Goal: Task Accomplishment & Management: Manage account settings

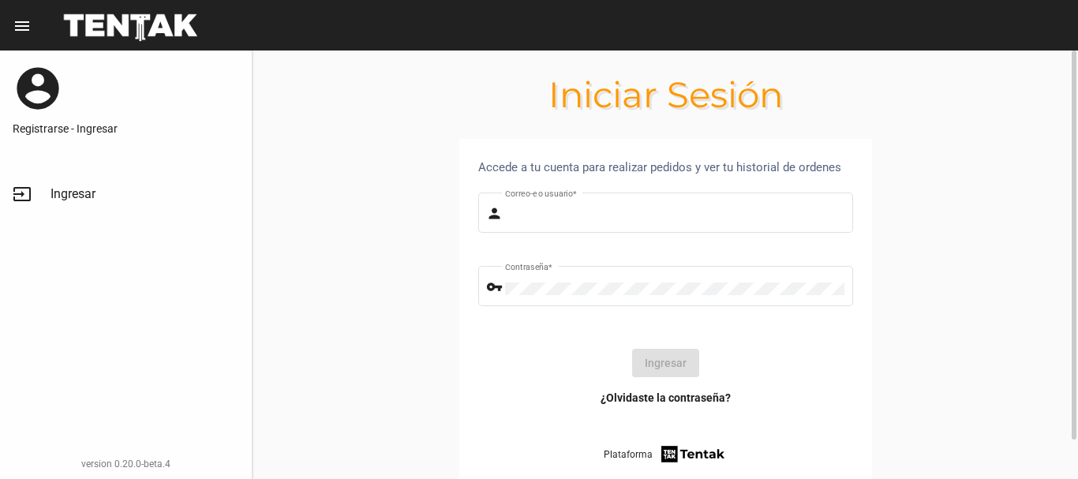
type input "diego1975"
click at [668, 354] on button "Ingresar" at bounding box center [665, 363] width 67 height 28
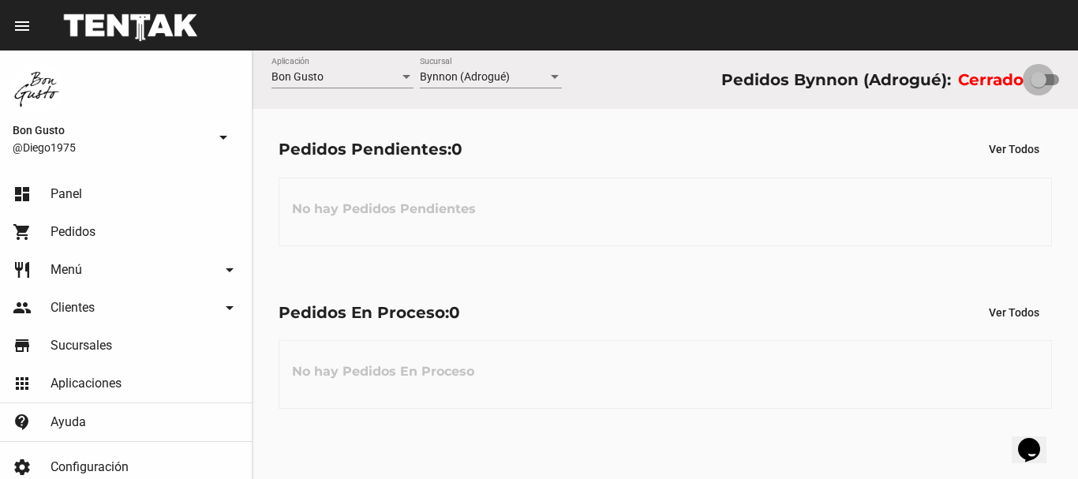
click at [1047, 71] on label at bounding box center [1044, 79] width 28 height 19
click at [1038, 85] on input "checkbox" at bounding box center [1037, 85] width 1 height 1
click at [1048, 82] on div at bounding box center [1051, 80] width 16 height 16
click at [1038, 85] on input "checkbox" at bounding box center [1037, 85] width 1 height 1
click at [1038, 73] on div at bounding box center [1038, 80] width 16 height 16
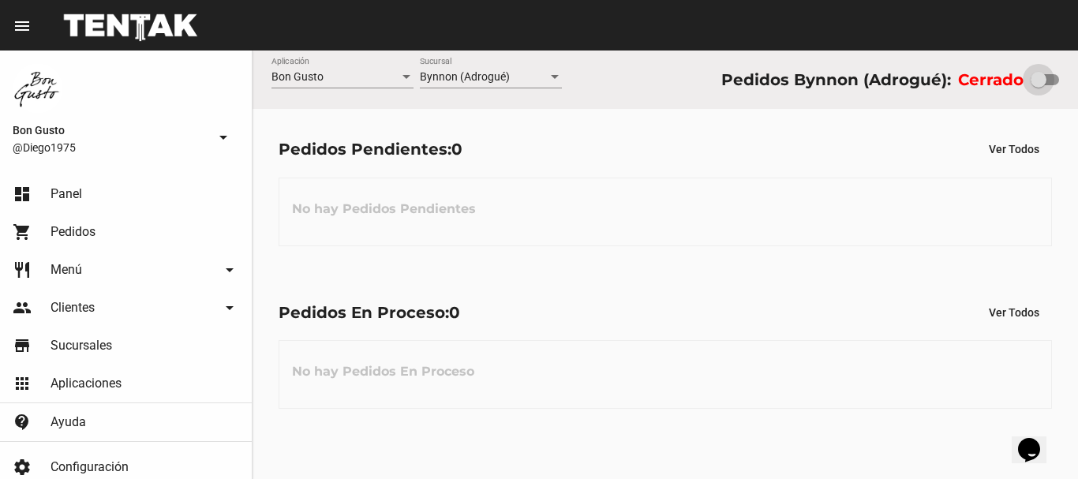
click at [1038, 85] on input "checkbox" at bounding box center [1037, 85] width 1 height 1
checkbox input "true"
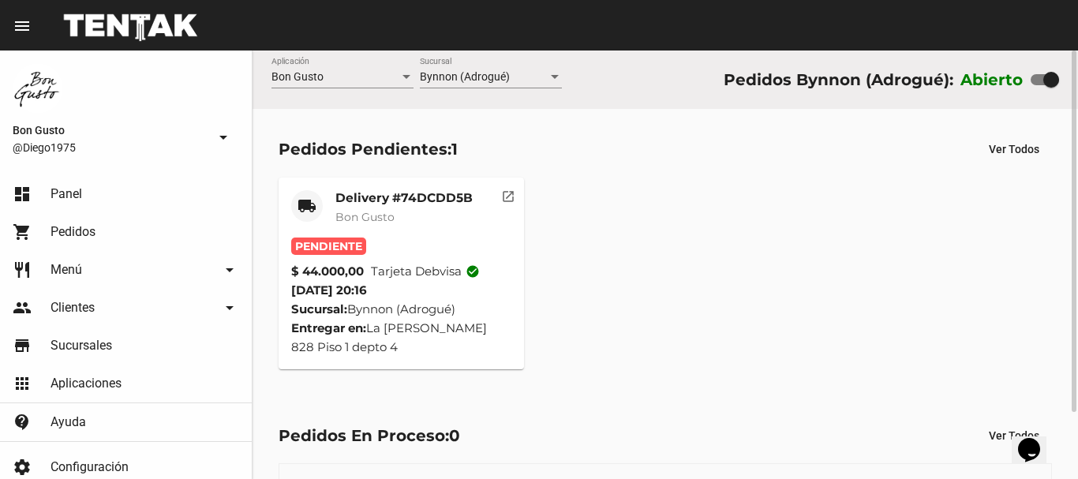
click at [507, 189] on mat-icon "open_in_new" at bounding box center [508, 194] width 14 height 14
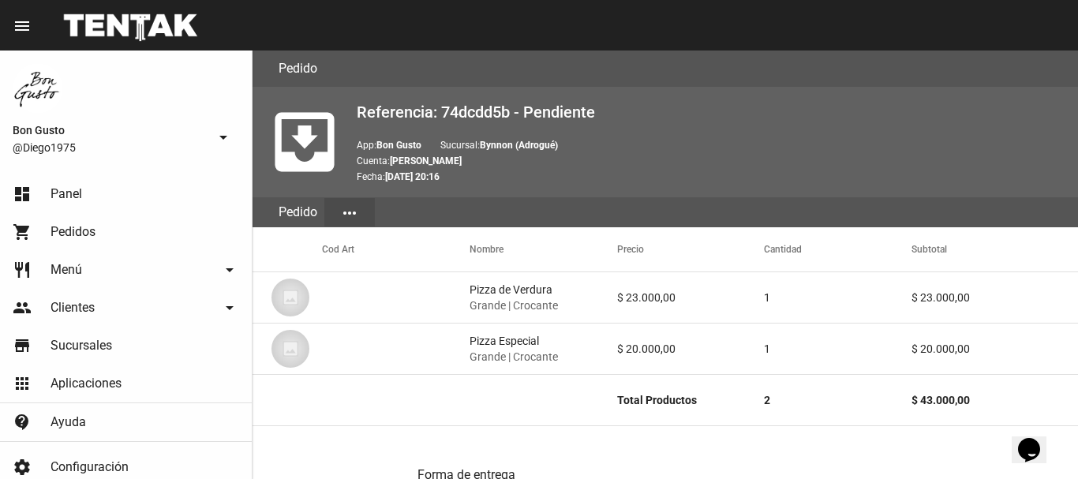
scroll to position [818, 0]
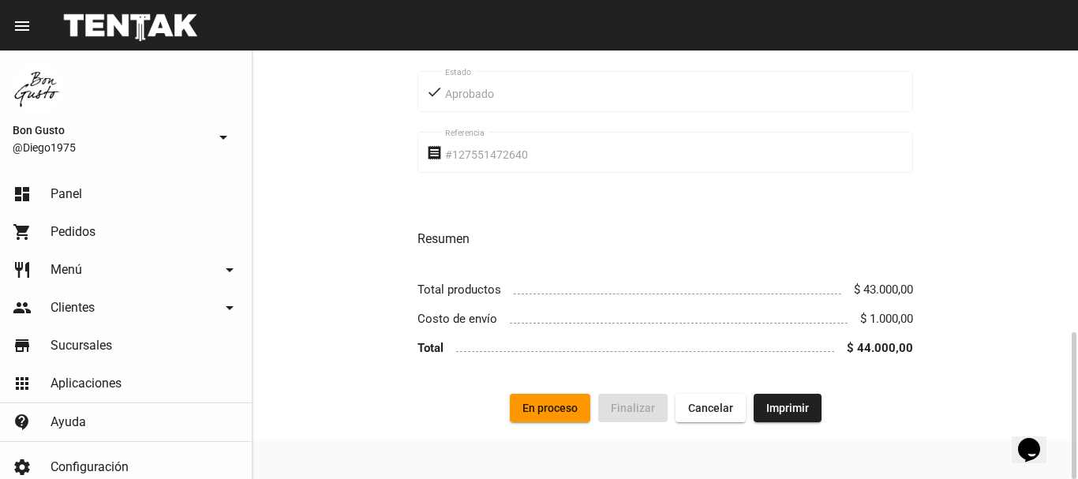
click at [559, 400] on button "En proceso" at bounding box center [550, 408] width 80 height 28
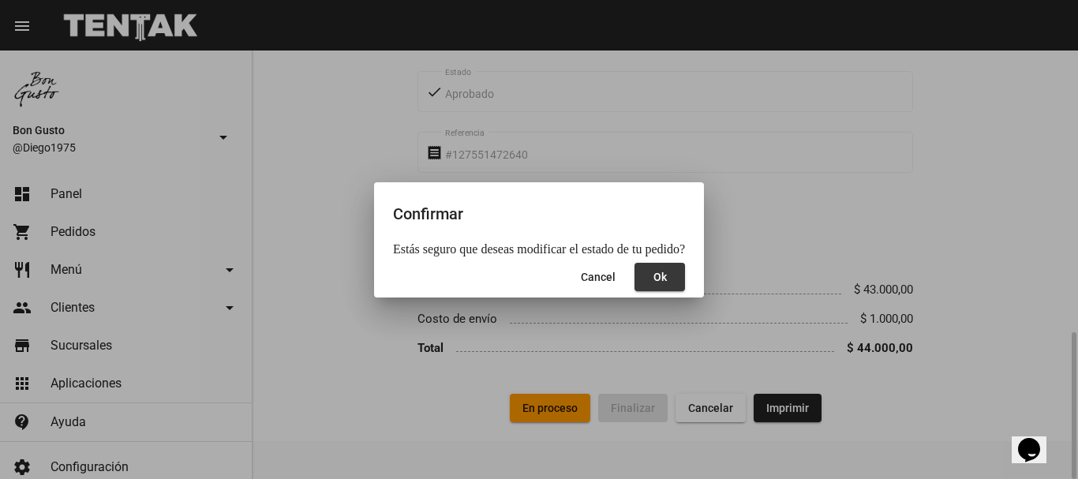
click at [656, 290] on button "Ok" at bounding box center [659, 277] width 50 height 28
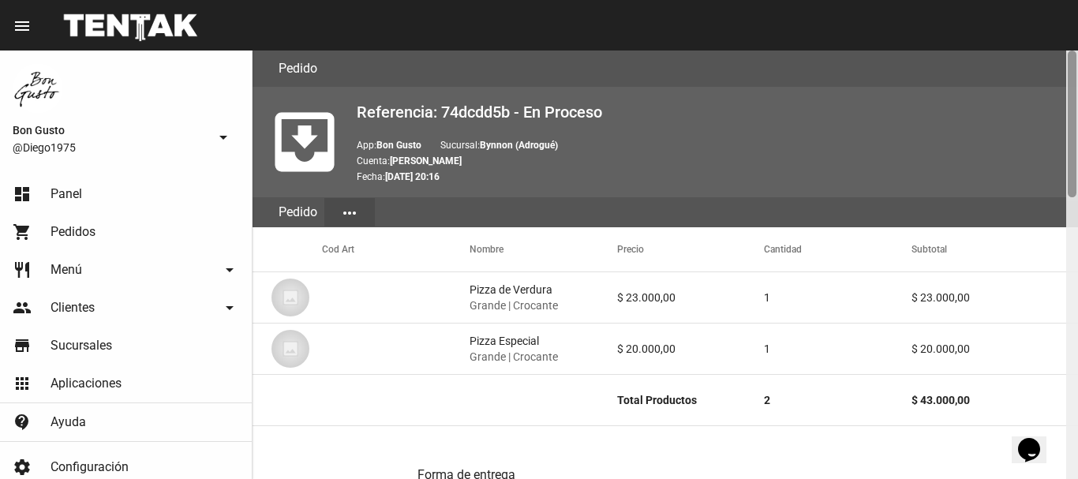
scroll to position [428, 0]
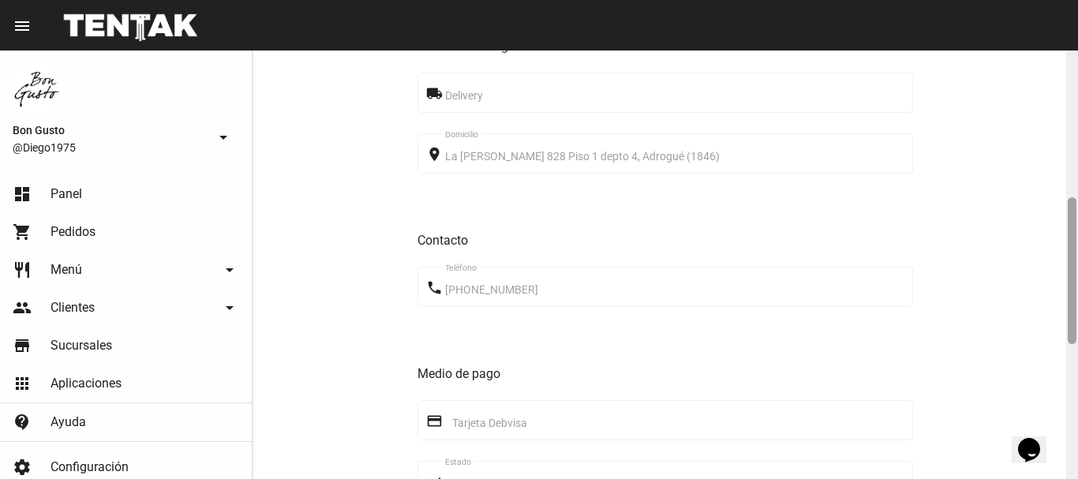
drag, startPoint x: 1077, startPoint y: 151, endPoint x: 1077, endPoint y: 190, distance: 38.7
click at [1077, 190] on div at bounding box center [1072, 264] width 12 height 428
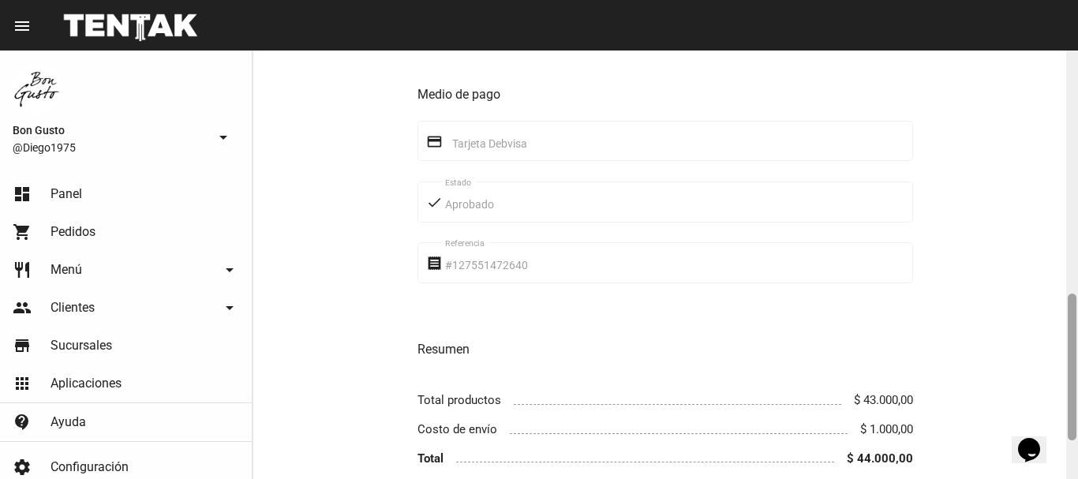
drag, startPoint x: 1076, startPoint y: 242, endPoint x: 1077, endPoint y: 328, distance: 86.0
click at [1077, 328] on div at bounding box center [1072, 264] width 12 height 428
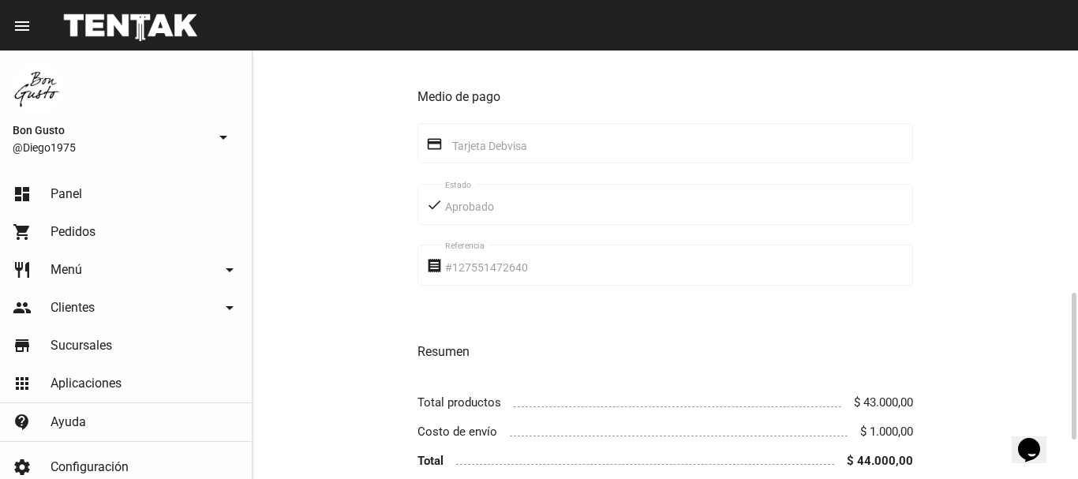
scroll to position [0, 0]
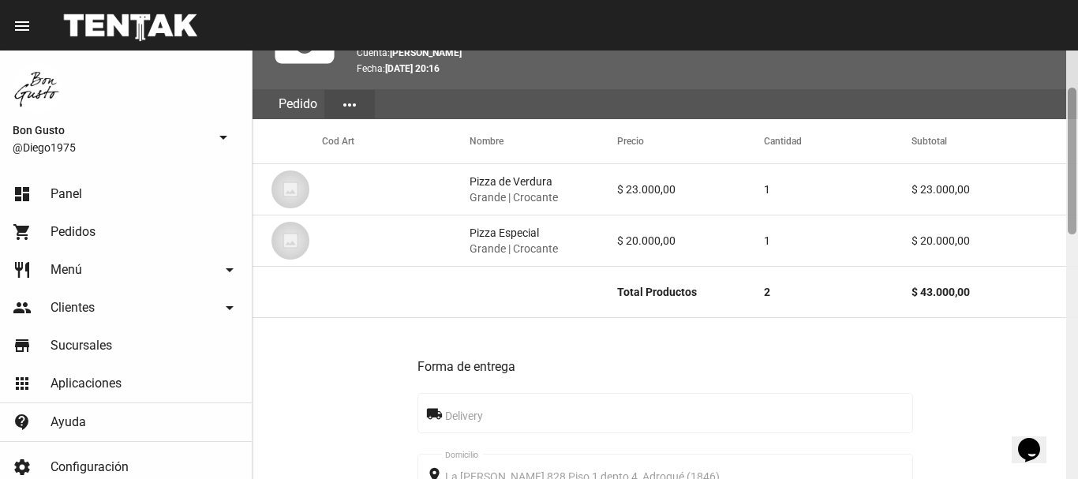
drag, startPoint x: 1074, startPoint y: 163, endPoint x: 1067, endPoint y: 201, distance: 38.5
click at [1077, 192] on div at bounding box center [1072, 264] width 12 height 428
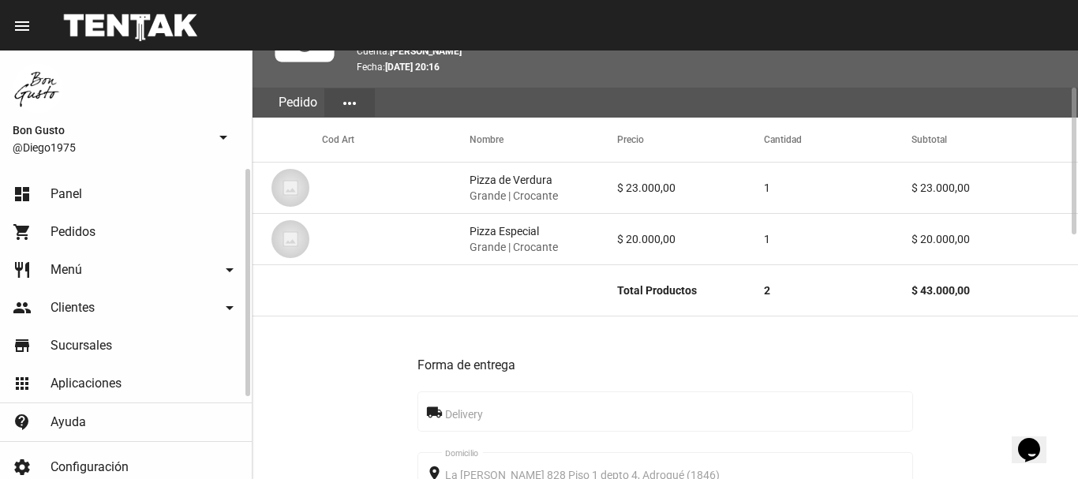
click at [151, 204] on link "dashboard Panel" at bounding box center [126, 194] width 252 height 38
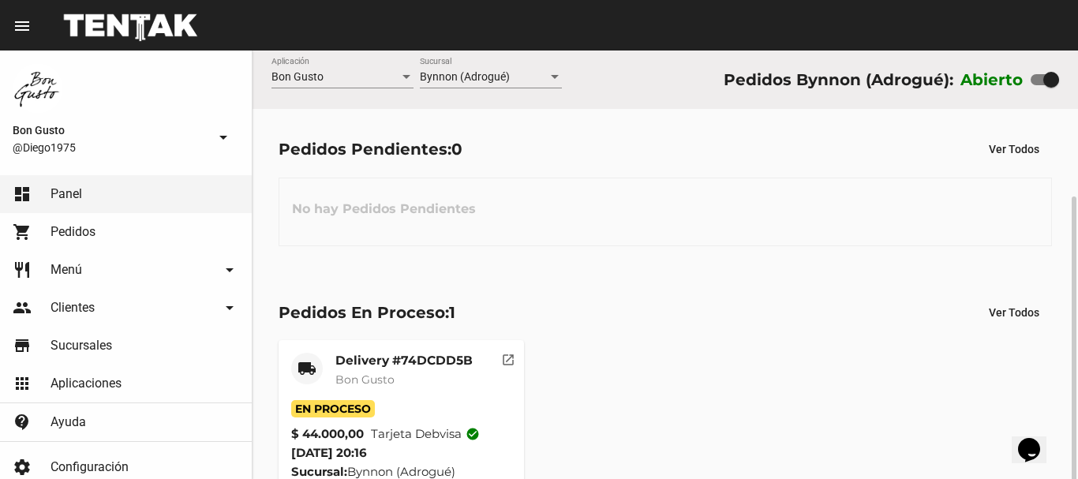
scroll to position [79, 0]
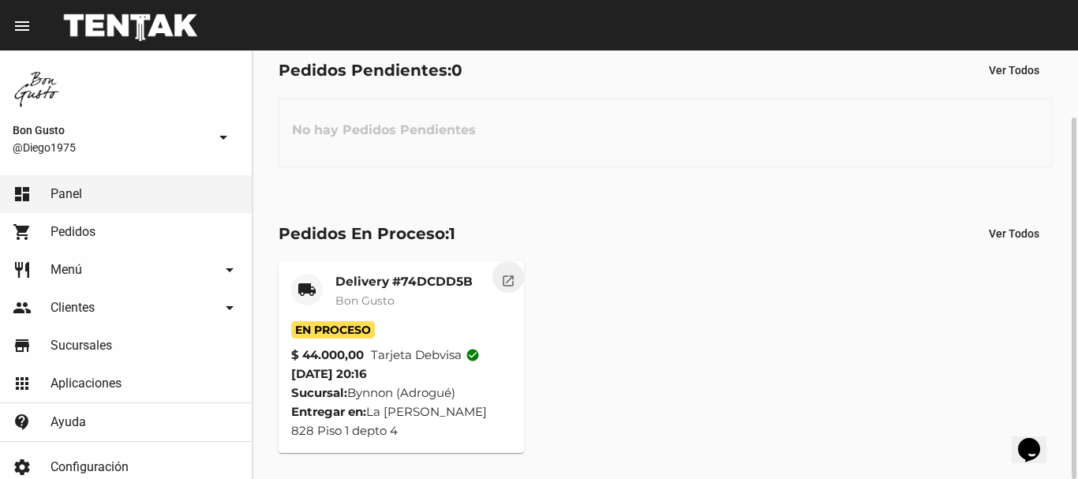
click at [514, 276] on mat-icon "open_in_new" at bounding box center [508, 278] width 14 height 14
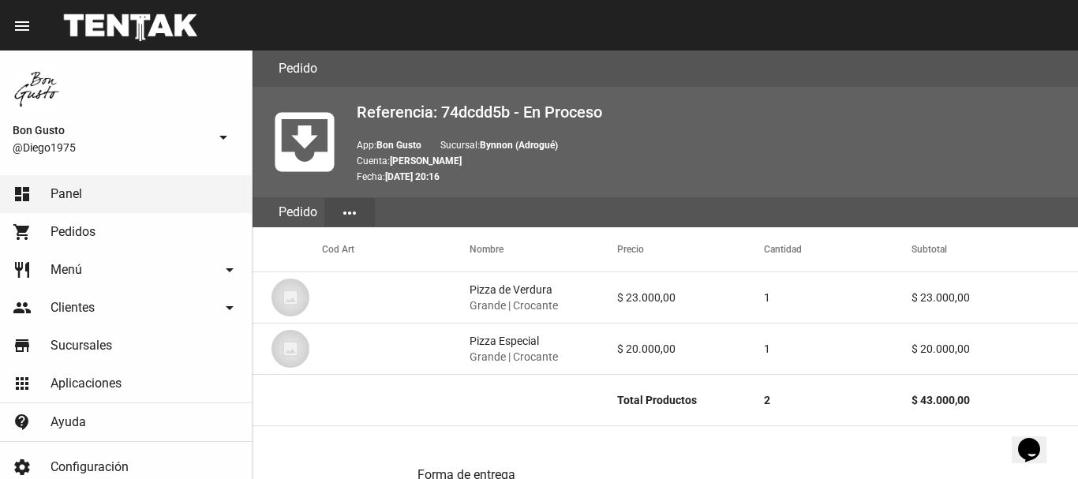
scroll to position [818, 0]
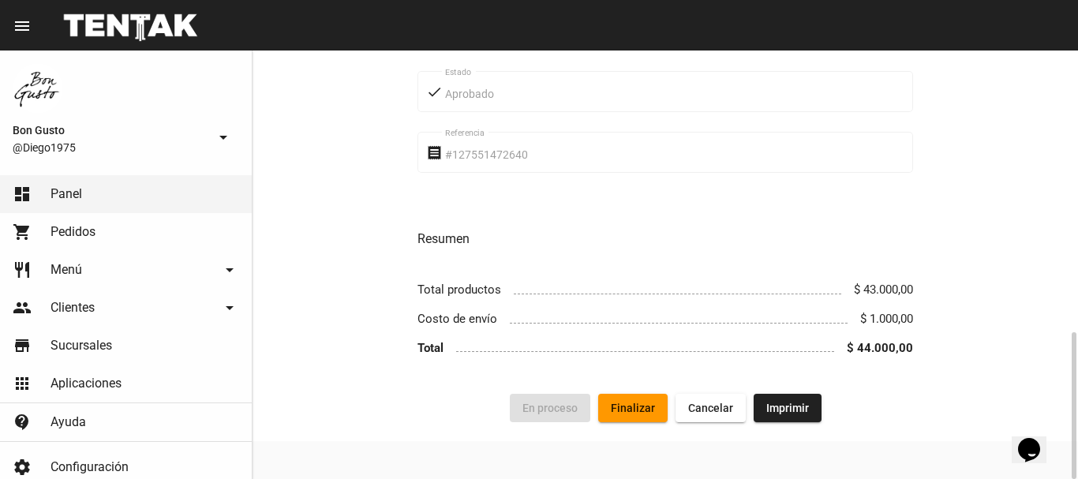
click at [643, 404] on span "Finalizar" at bounding box center [633, 408] width 44 height 13
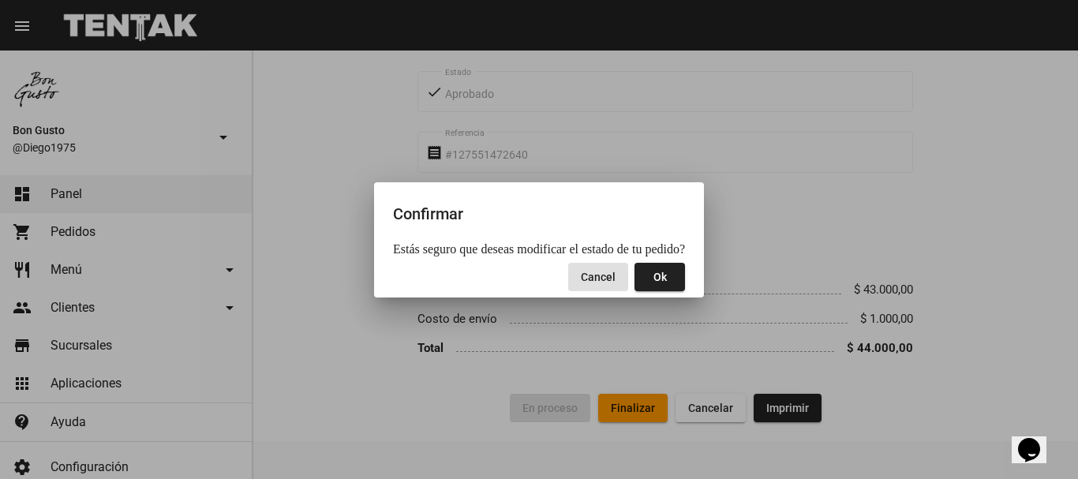
click at [655, 279] on span "Ok" at bounding box center [659, 277] width 13 height 13
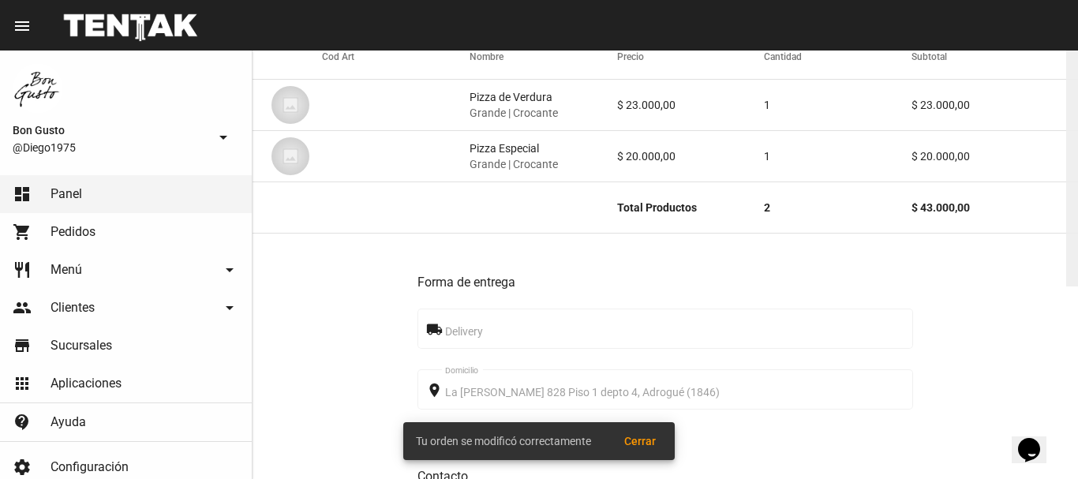
scroll to position [0, 0]
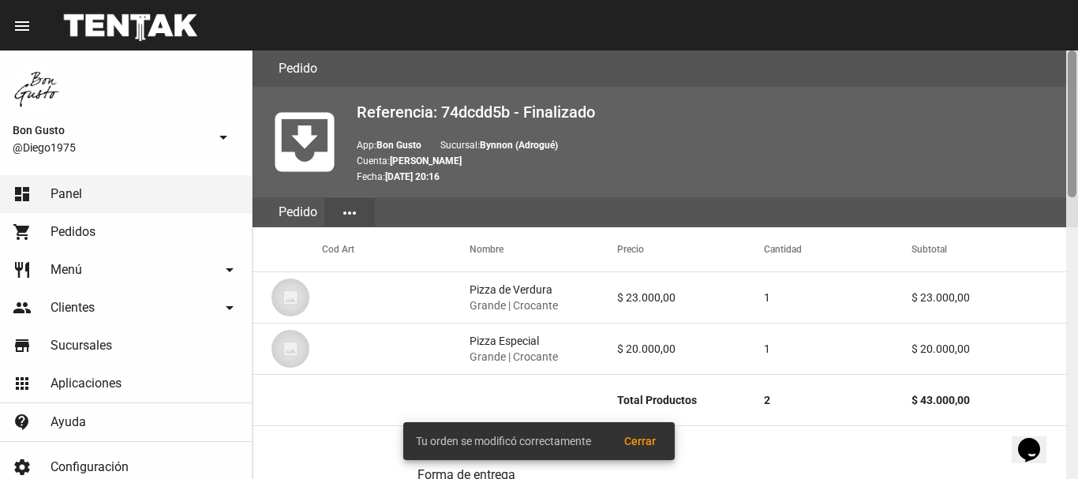
drag, startPoint x: 1074, startPoint y: 356, endPoint x: 1077, endPoint y: 21, distance: 334.5
click at [1077, 21] on div "menu Pedido Pedido more_vert Bon Gusto @Diego1975 arrow_drop_down dashboard Pan…" at bounding box center [539, 25] width 1078 height 50
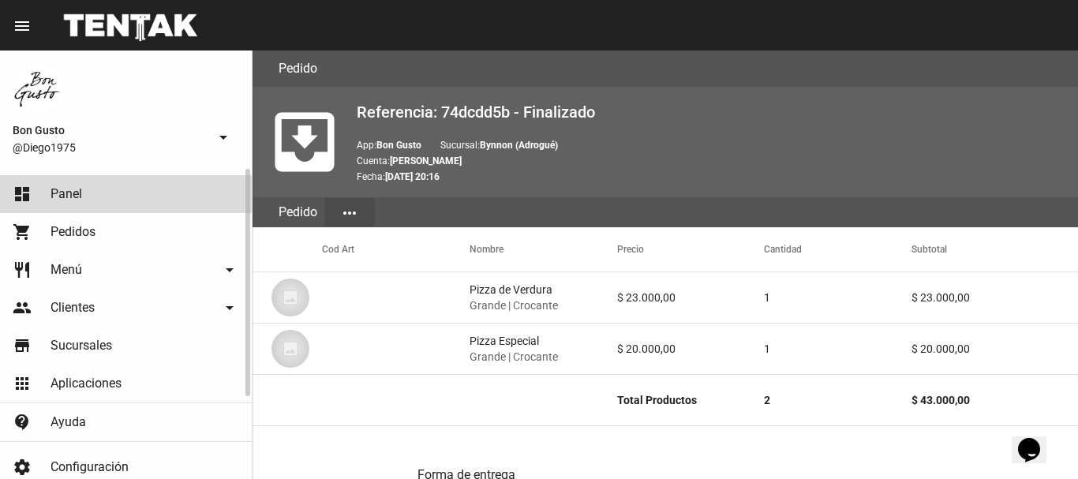
click at [125, 183] on link "dashboard Panel" at bounding box center [126, 194] width 252 height 38
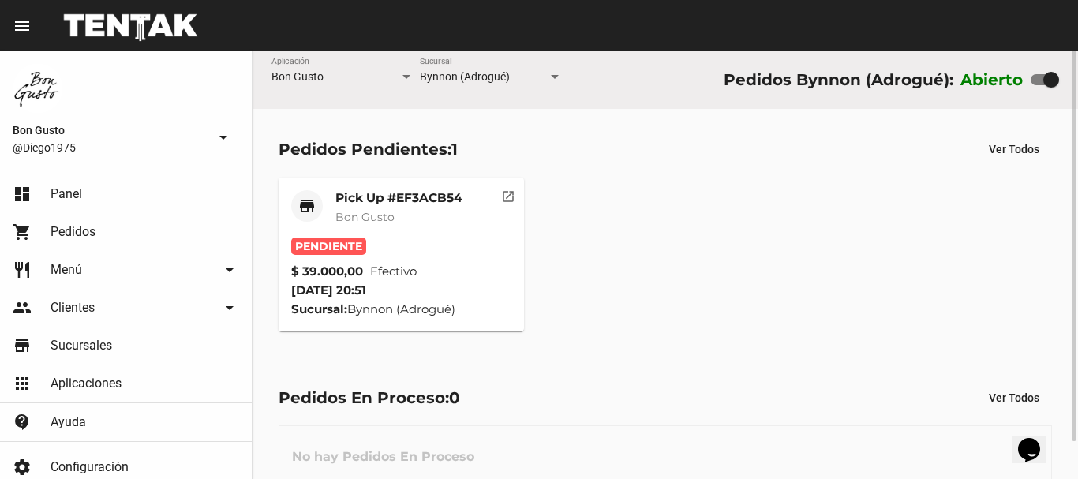
click at [443, 237] on div "Pendiente" at bounding box center [401, 245] width 220 height 17
click at [485, 205] on mat-card-header "store Pick Up #EF3ACB54 Bon Gusto" at bounding box center [401, 213] width 220 height 47
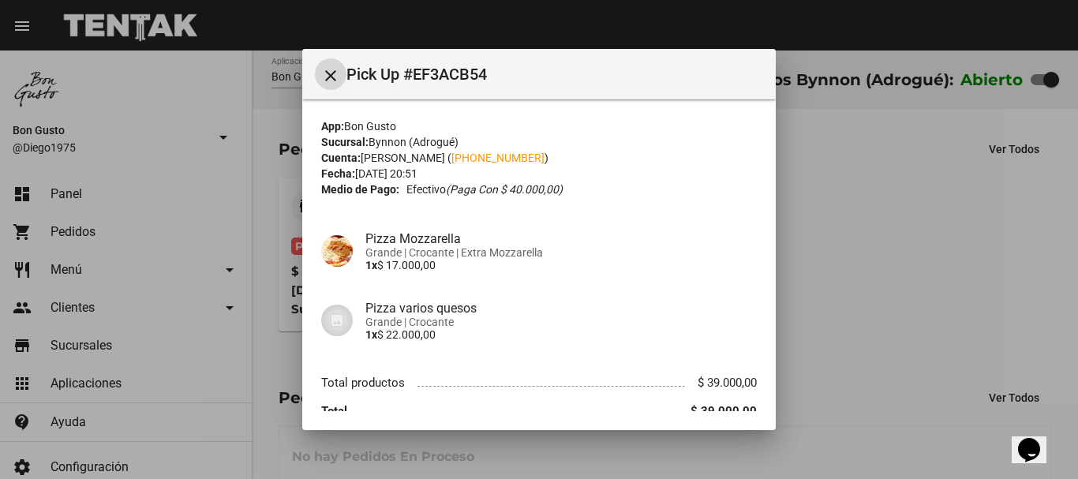
scroll to position [69, 0]
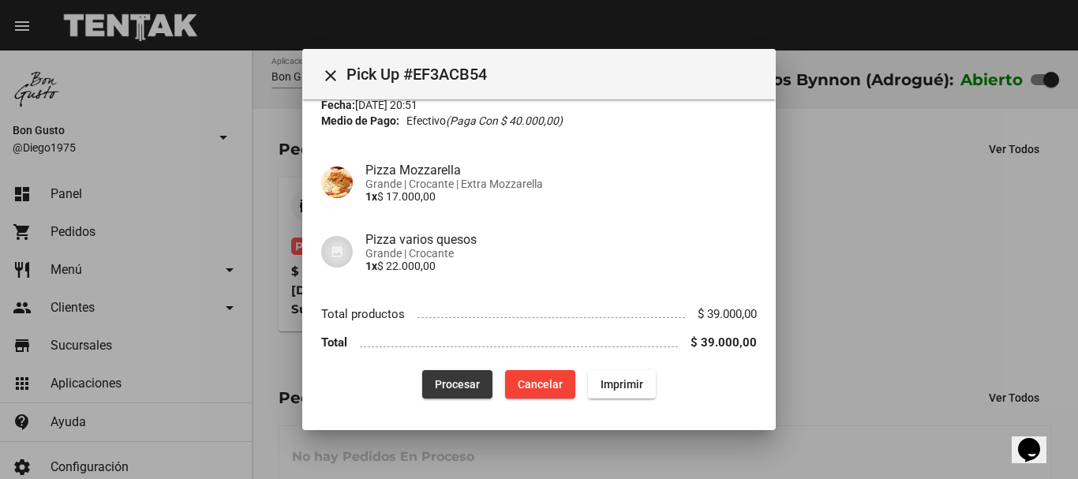
click at [443, 372] on button "Procesar" at bounding box center [457, 384] width 70 height 28
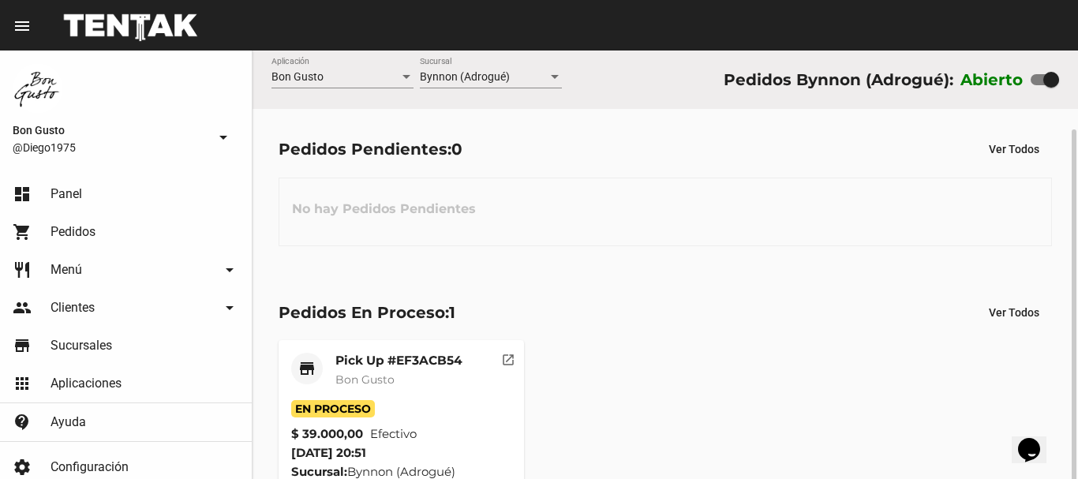
scroll to position [41, 0]
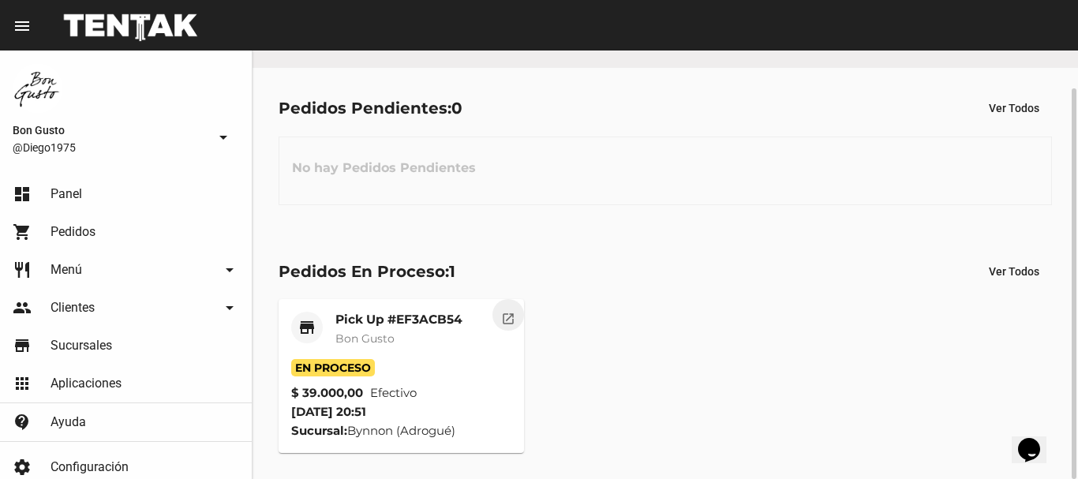
click at [496, 307] on button "open_in_new" at bounding box center [508, 315] width 32 height 32
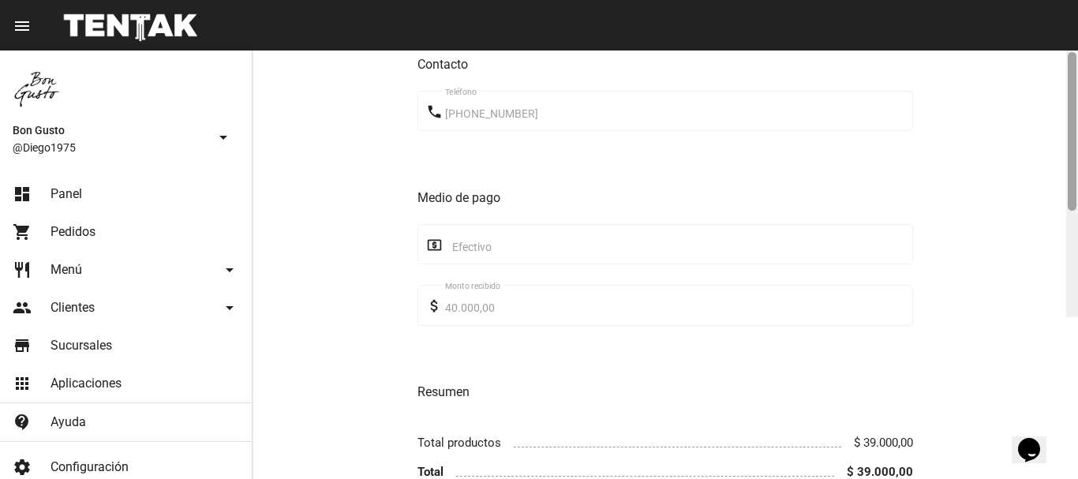
scroll to position [728, 0]
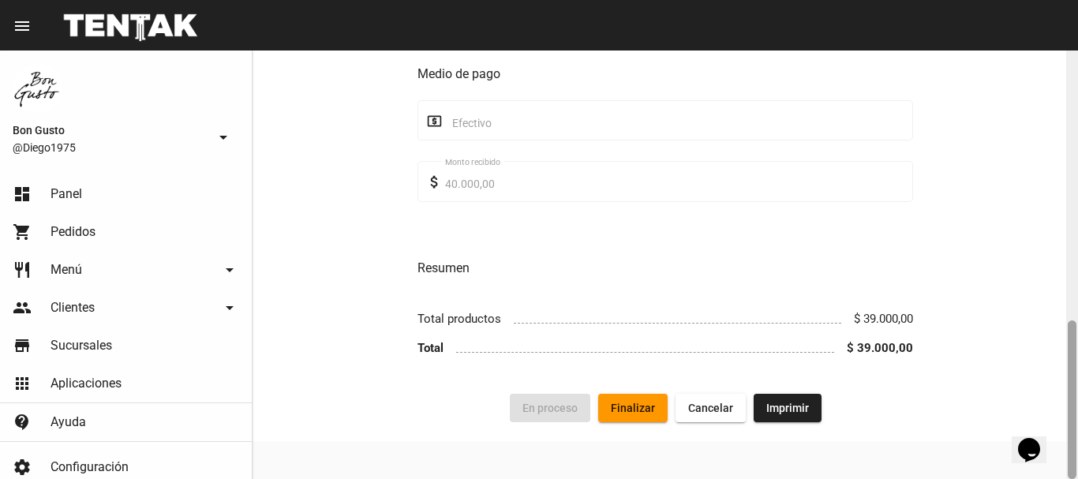
drag, startPoint x: 1074, startPoint y: 364, endPoint x: 1077, endPoint y: 484, distance: 120.7
click at [1077, 478] on html "menu Pedido Pedido more_vert Bon Gusto @Diego1975 arrow_drop_down dashboard Pan…" at bounding box center [539, 239] width 1078 height 479
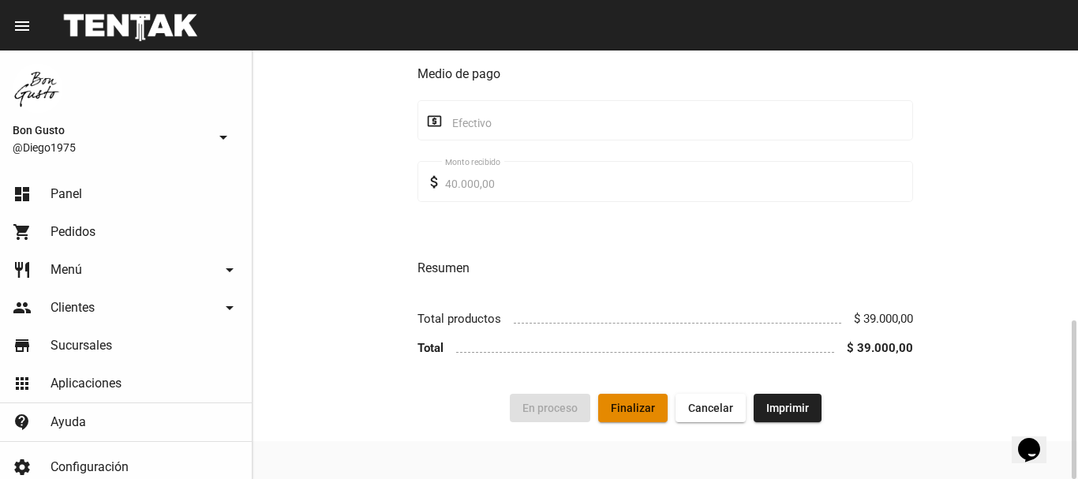
click at [627, 399] on button "Finalizar" at bounding box center [632, 408] width 69 height 28
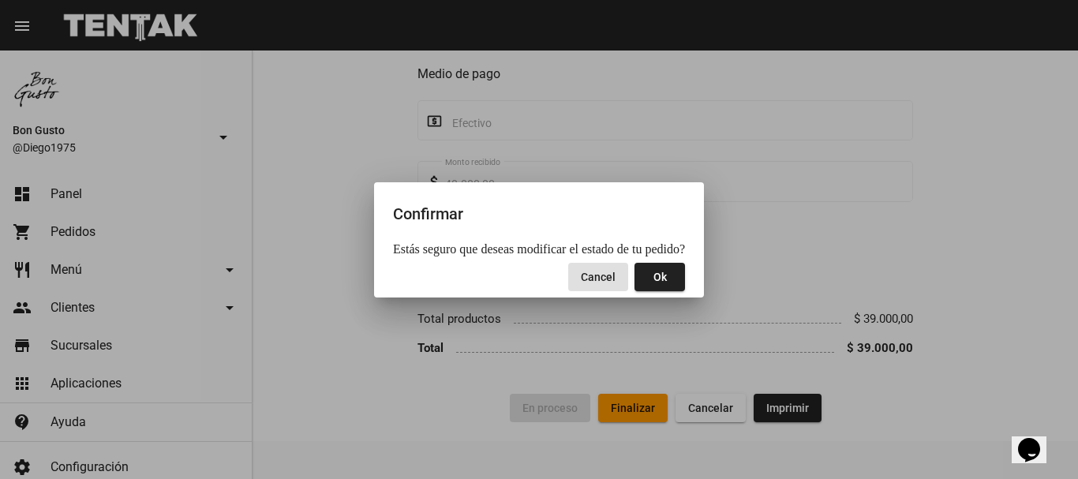
click at [653, 275] on span "Ok" at bounding box center [659, 277] width 13 height 13
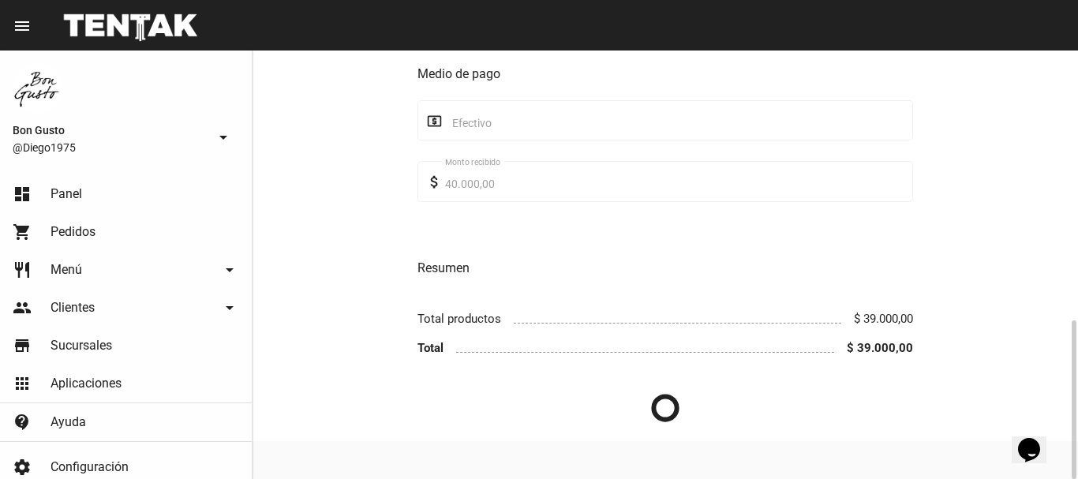
scroll to position [202, 0]
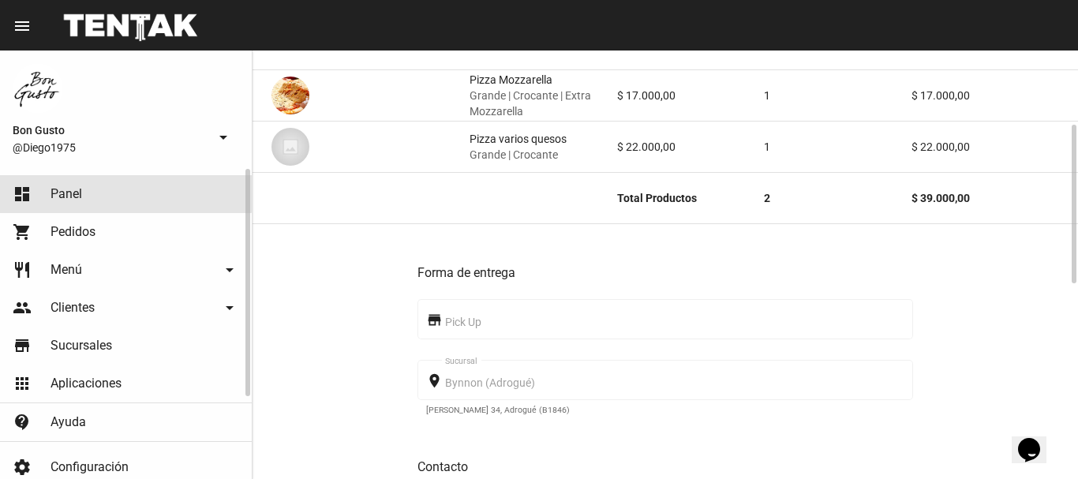
click at [58, 180] on link "dashboard Panel" at bounding box center [126, 194] width 252 height 38
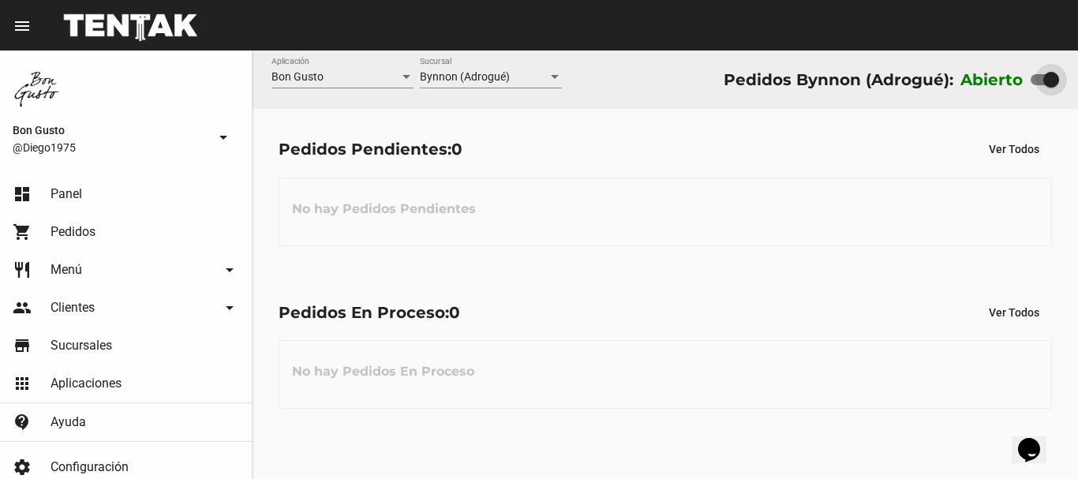
click at [1052, 83] on div at bounding box center [1051, 80] width 16 height 16
click at [1038, 85] on input "checkbox" at bounding box center [1037, 85] width 1 height 1
checkbox input "false"
